Goal: Task Accomplishment & Management: Use online tool/utility

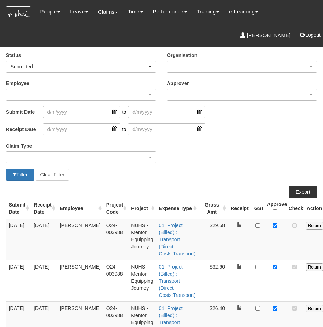
select select "50"
click at [244, 146] on div "Claim Type (01) Personal Reimbursement (02) Advance Disbursement (03) [PERSON_N…" at bounding box center [162, 155] width 322 height 28
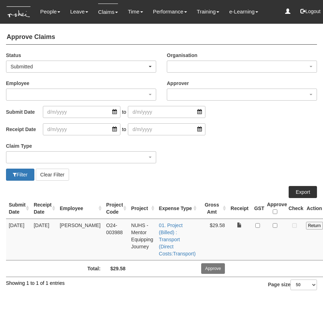
select select "50"
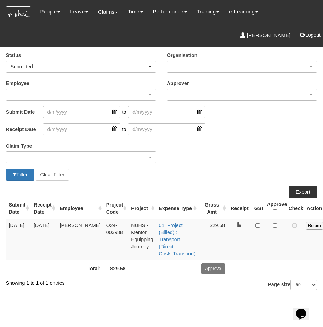
scroll to position [0, 23]
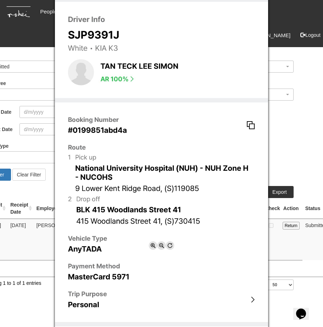
click at [277, 136] on div at bounding box center [161, 163] width 323 height 327
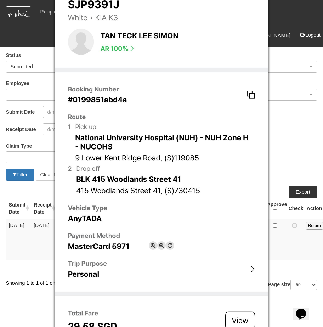
scroll to position [68, 0]
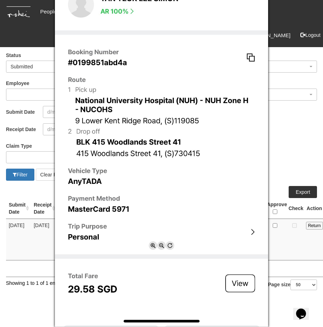
click at [291, 165] on div at bounding box center [161, 163] width 323 height 327
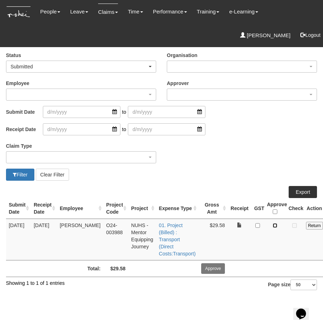
click at [273, 226] on input "checkbox" at bounding box center [275, 225] width 5 height 5
checkbox input "true"
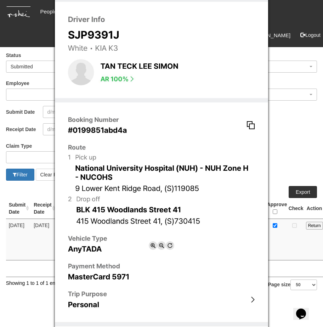
click at [287, 166] on div at bounding box center [161, 163] width 323 height 327
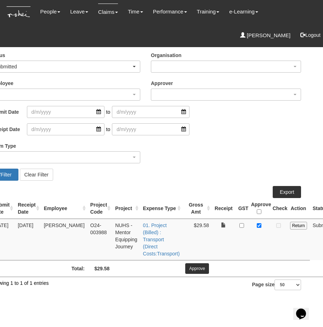
scroll to position [0, 23]
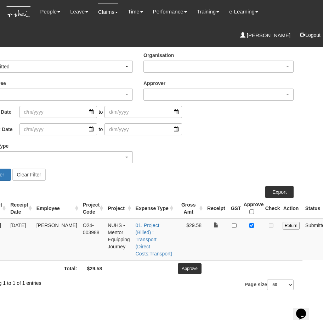
click at [295, 241] on tr "2/10/2025 26/9/2025 Mirzi Rayza Tabian Gardon Denise Aragon O24-003988 NUHS - M…" at bounding box center [157, 239] width 348 height 41
